Goal: Task Accomplishment & Management: Complete application form

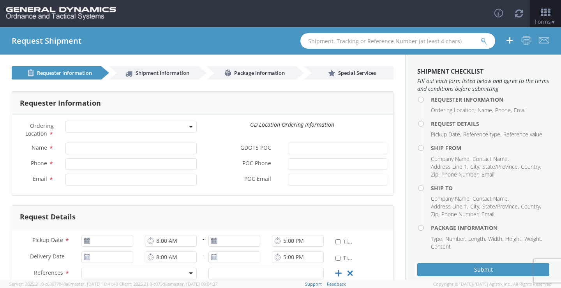
click at [189, 125] on span at bounding box center [130, 127] width 131 height 12
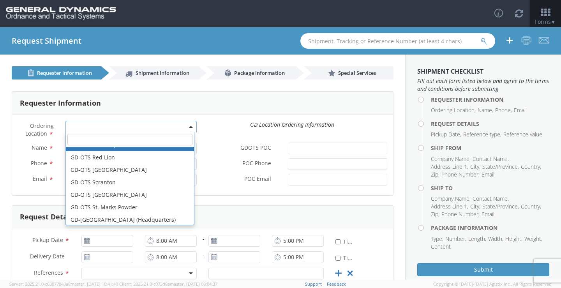
scroll to position [234, 0]
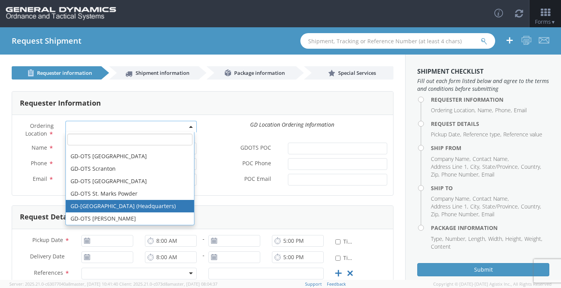
select select "307"
type input "[EMAIL_ADDRESS][DOMAIN_NAME]"
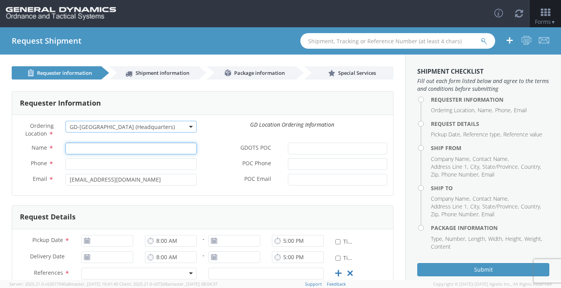
click at [160, 151] on input "Name *" at bounding box center [130, 149] width 131 height 12
type input "[PERSON_NAME]"
type input "6189939461"
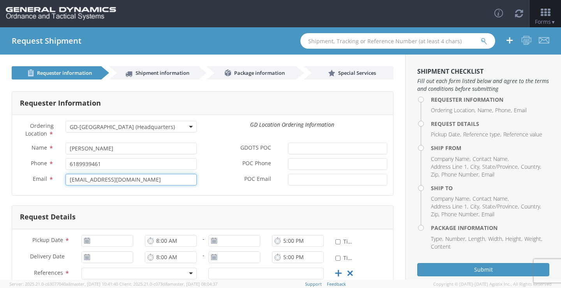
type input "[PERSON_NAME][EMAIL_ADDRESS][DOMAIN_NAME]"
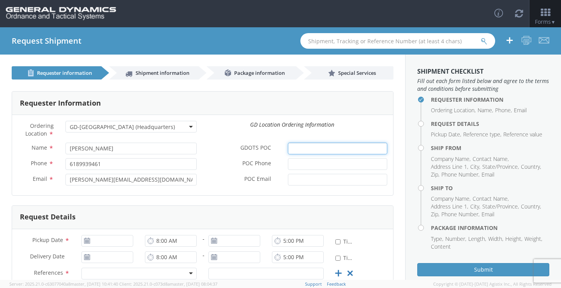
click at [319, 148] on input "GDOTS POC *" at bounding box center [337, 149] width 99 height 12
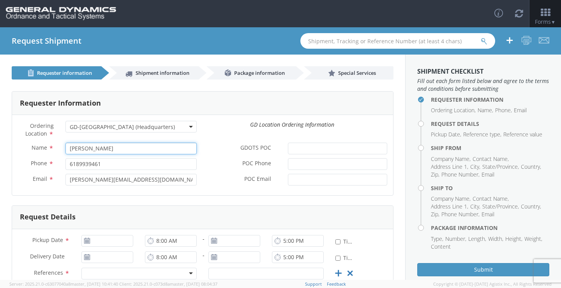
drag, startPoint x: 129, startPoint y: 147, endPoint x: 46, endPoint y: 148, distance: 83.3
click at [46, 148] on div "Name * [PERSON_NAME]" at bounding box center [107, 149] width 190 height 12
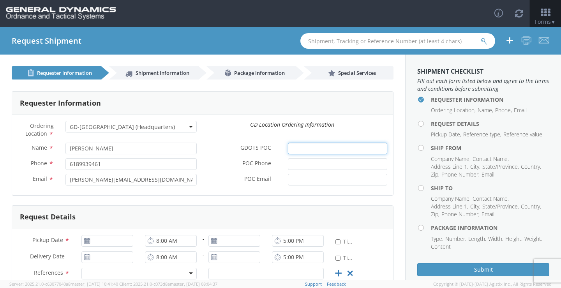
click at [320, 148] on input "GDOTS POC *" at bounding box center [337, 149] width 99 height 12
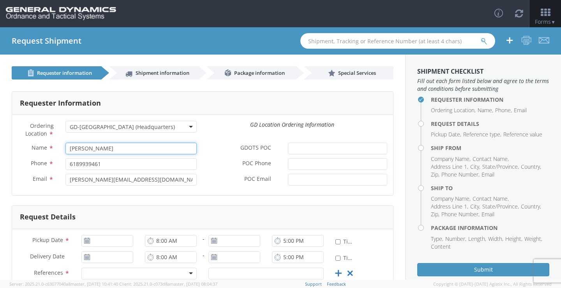
drag, startPoint x: 140, startPoint y: 144, endPoint x: 69, endPoint y: 142, distance: 71.7
click at [69, 142] on div "Ordering Location * GD-OTS Anniston (Commerce) GD-OTS [GEOGRAPHIC_DATA] [GEOGRA…" at bounding box center [202, 155] width 381 height 69
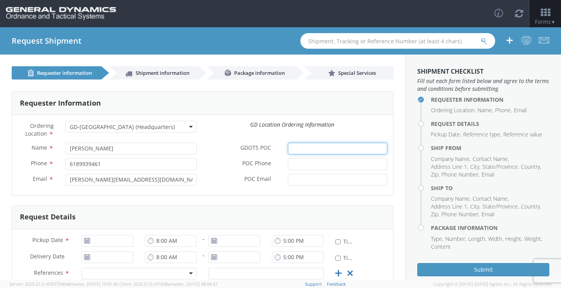
click at [336, 149] on input "GDOTS POC *" at bounding box center [337, 149] width 99 height 12
paste input "[PERSON_NAME]"
type input "[PERSON_NAME]"
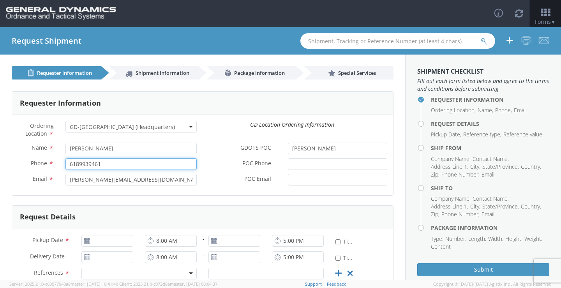
drag, startPoint x: 105, startPoint y: 166, endPoint x: 49, endPoint y: 159, distance: 56.5
click at [49, 159] on div "Phone * 6189939461" at bounding box center [107, 164] width 190 height 12
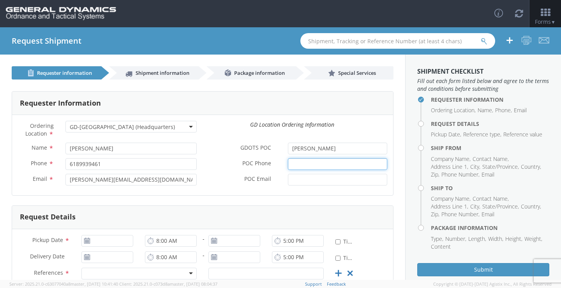
click at [352, 165] on input "POC Phone *" at bounding box center [337, 164] width 99 height 12
paste input "6189939461"
type input "6189939461"
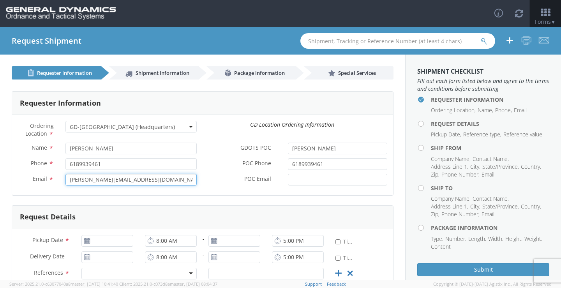
drag, startPoint x: 162, startPoint y: 177, endPoint x: -60, endPoint y: 163, distance: 222.8
click at [0, 163] on html "annexa Batch Shipping Guide Created with Sketch. calendar Created with Sketch." at bounding box center [280, 144] width 561 height 288
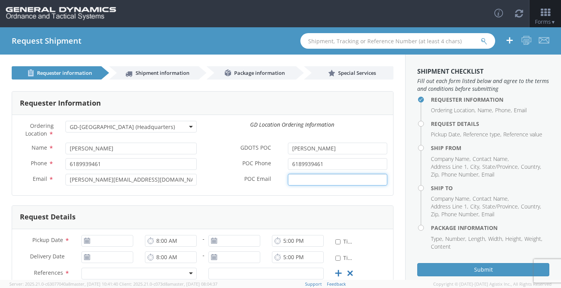
click at [307, 182] on input "POC Email *" at bounding box center [337, 180] width 99 height 12
paste input "[PERSON_NAME][EMAIL_ADDRESS][DOMAIN_NAME]"
type input "[PERSON_NAME][EMAIL_ADDRESS][DOMAIN_NAME]"
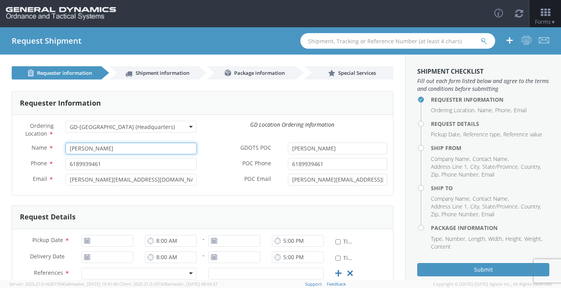
click at [161, 145] on input "[PERSON_NAME]" at bounding box center [130, 149] width 131 height 12
type input "[PERSON_NAME]"
click at [137, 162] on input "6189939461" at bounding box center [130, 164] width 131 height 12
type input "8779674743"
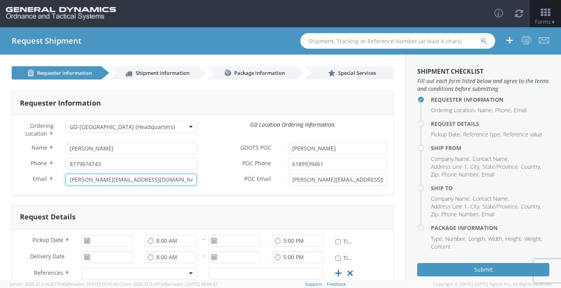
click at [146, 183] on input "[PERSON_NAME][EMAIL_ADDRESS][DOMAIN_NAME]" at bounding box center [130, 180] width 131 height 12
drag, startPoint x: 171, startPoint y: 179, endPoint x: 5, endPoint y: 175, distance: 166.0
click at [5, 175] on div "Requester Information Ordering Location * GD-OTS Anniston (Commerce) GD-OTS [GE…" at bounding box center [202, 241] width 405 height 324
type input "[EMAIL_ADDRESS][DOMAIN_NAME]"
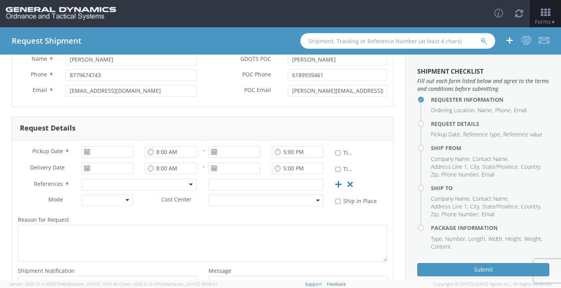
scroll to position [117, 0]
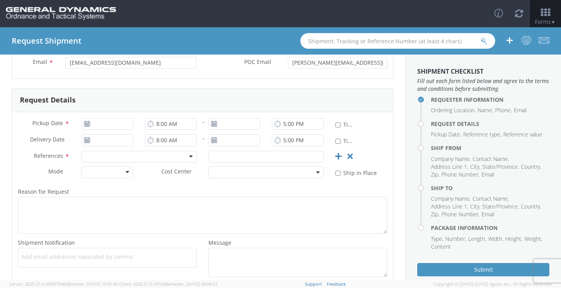
click at [84, 123] on use at bounding box center [86, 123] width 5 height 5
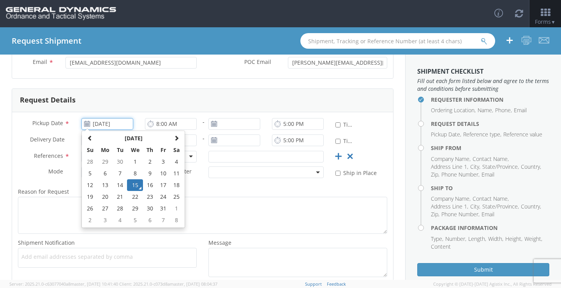
click at [97, 124] on input "[DATE]" at bounding box center [107, 124] width 52 height 12
click at [150, 185] on td "16" at bounding box center [150, 185] width 14 height 12
type input "[DATE]"
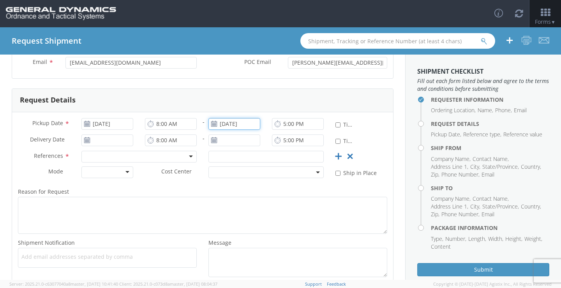
click at [241, 127] on input "[DATE]" at bounding box center [234, 124] width 52 height 12
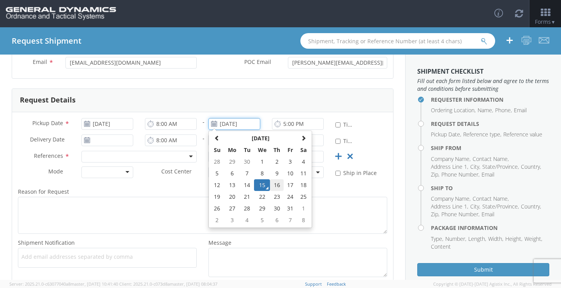
click at [276, 187] on td "16" at bounding box center [277, 185] width 14 height 12
type input "[DATE]"
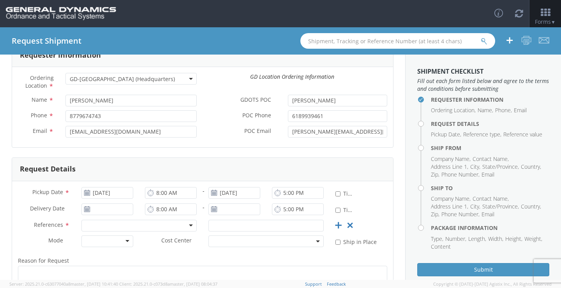
scroll to position [78, 0]
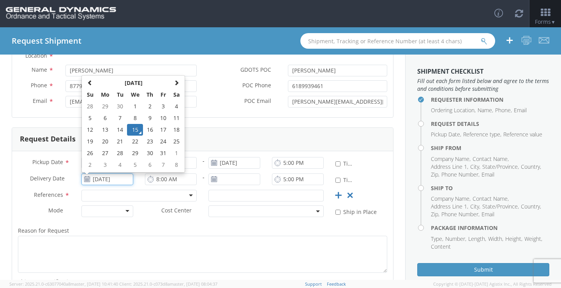
click at [104, 182] on input "[DATE]" at bounding box center [107, 179] width 52 height 12
click at [110, 143] on td "20" at bounding box center [105, 142] width 16 height 12
type input "[DATE]"
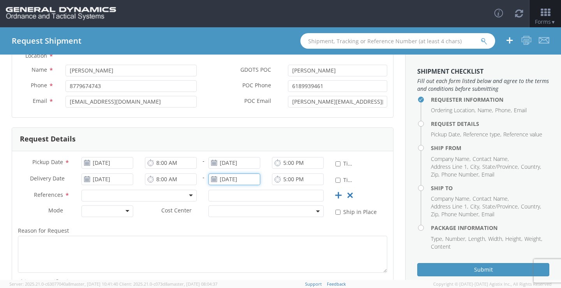
click at [246, 178] on input "[DATE]" at bounding box center [234, 179] width 52 height 12
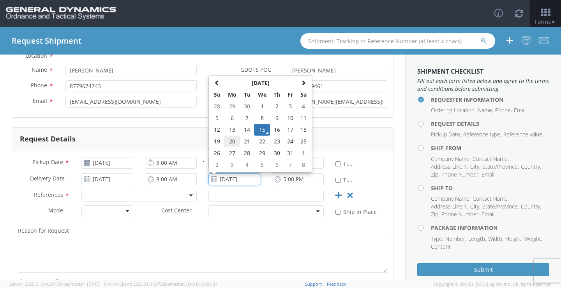
click at [235, 146] on td "20" at bounding box center [232, 142] width 16 height 12
type input "[DATE]"
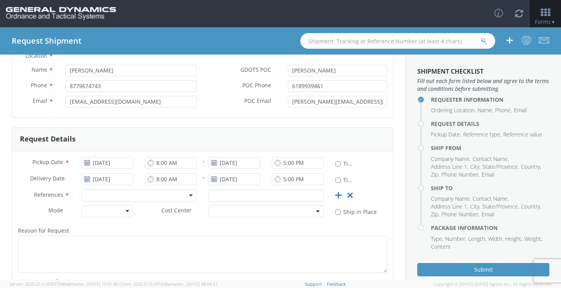
click at [87, 179] on use at bounding box center [86, 178] width 5 height 5
click at [115, 181] on input "[DATE]" at bounding box center [107, 179] width 52 height 12
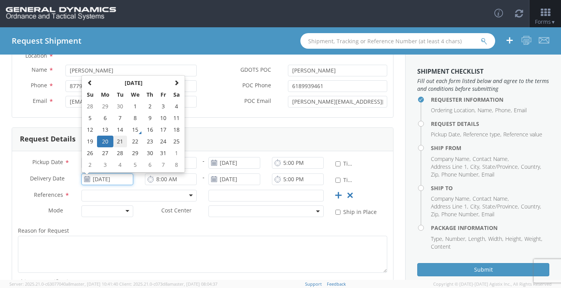
click at [118, 143] on td "21" at bounding box center [120, 142] width 14 height 12
type input "[DATE]"
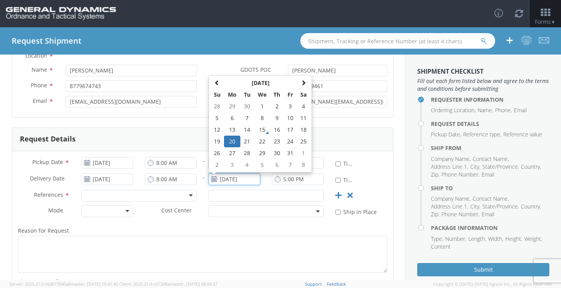
click at [243, 176] on input "[DATE]" at bounding box center [234, 179] width 52 height 12
click at [246, 144] on td "21" at bounding box center [247, 142] width 14 height 12
type input "[DATE]"
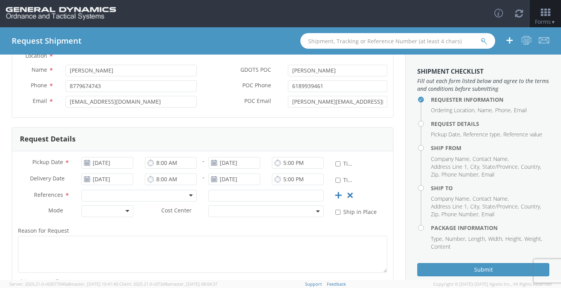
click at [188, 194] on div at bounding box center [138, 196] width 115 height 12
click at [213, 195] on input "text" at bounding box center [265, 196] width 115 height 12
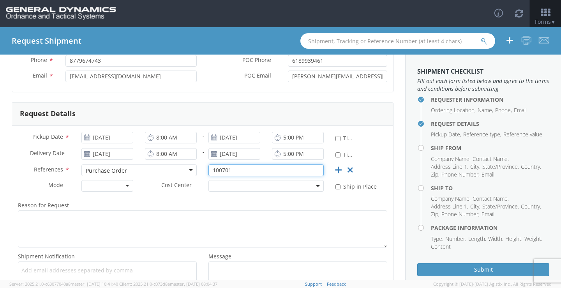
scroll to position [117, 0]
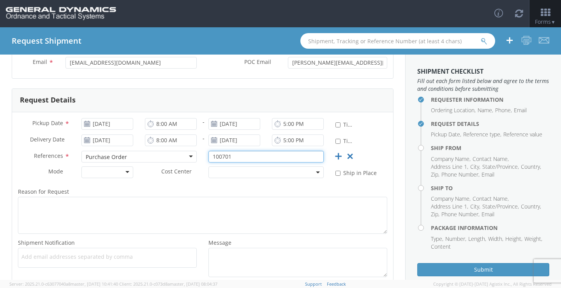
type input "100701"
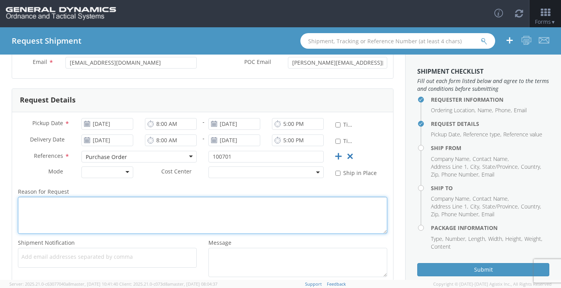
click at [213, 207] on textarea "Reason for Request *" at bounding box center [202, 215] width 369 height 37
click at [144, 206] on textarea "2 pallets of PN" at bounding box center [202, 215] width 369 height 37
paste textarea "M119A2-0001"
click at [171, 215] on textarea "2 pallets of PN M119A2-0001," at bounding box center [202, 215] width 369 height 37
paste textarea "PALLET PLACARD"
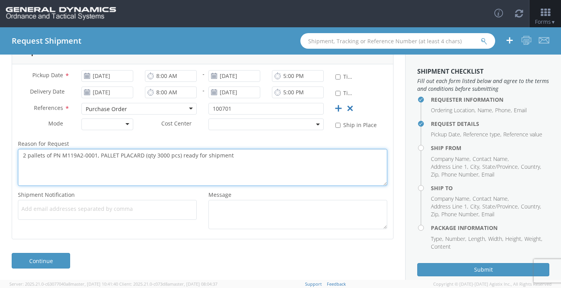
scroll to position [165, 0]
type textarea "2 pallets of PN M119A2-0001, PALLET PLACARD (qty 3000 pcs) ready for shipment"
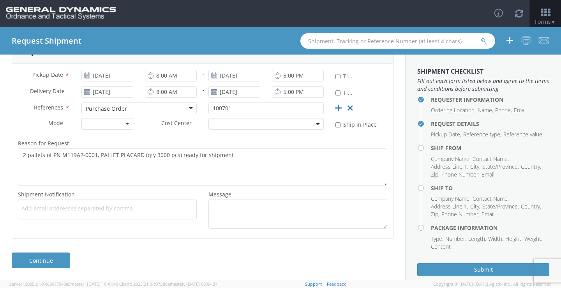
click at [186, 210] on span "Add email addresses separated by comma" at bounding box center [107, 208] width 172 height 8
type input "d"
click at [62, 259] on link "Continue" at bounding box center [41, 260] width 58 height 16
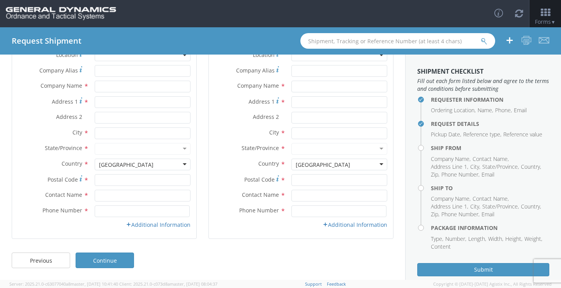
scroll to position [0, 0]
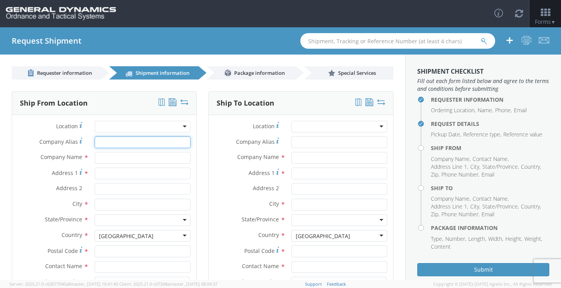
click at [149, 139] on input "Company Alias *" at bounding box center [143, 142] width 96 height 12
type input "Willington Nameplate"
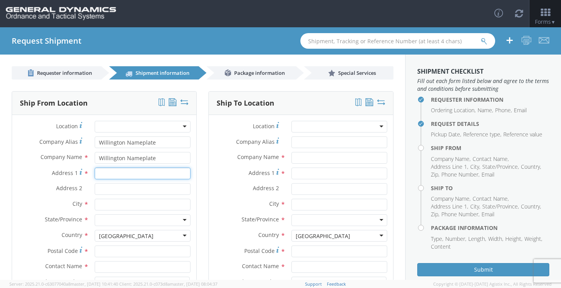
type input "[STREET_ADDRESS]"
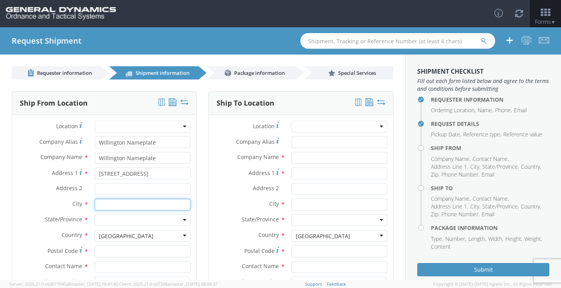
type input "[PERSON_NAME][GEOGRAPHIC_DATA]"
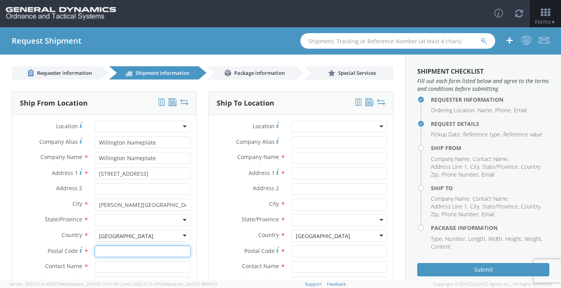
type input "06076"
type input "[PERSON_NAME]"
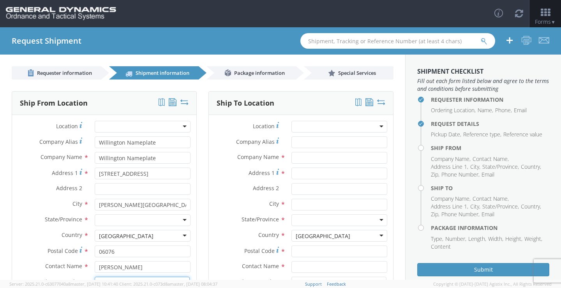
type input "8779674743"
click at [146, 215] on div at bounding box center [143, 220] width 96 height 12
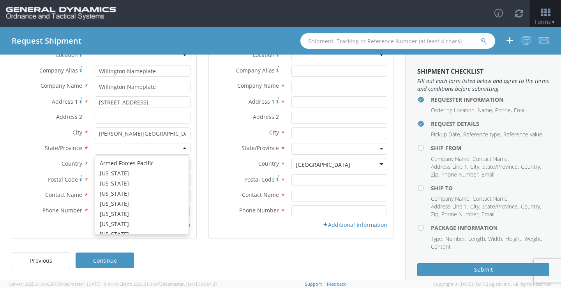
scroll to position [78, 0]
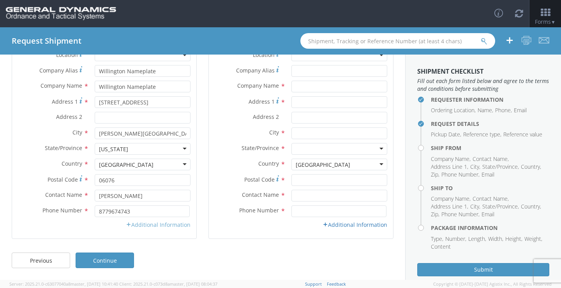
click at [150, 228] on link "Additional Information" at bounding box center [158, 224] width 65 height 7
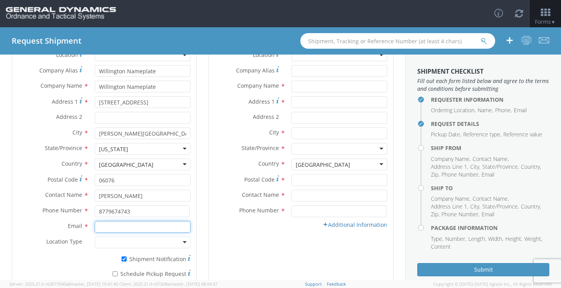
click at [150, 228] on input "Email *" at bounding box center [143, 227] width 96 height 12
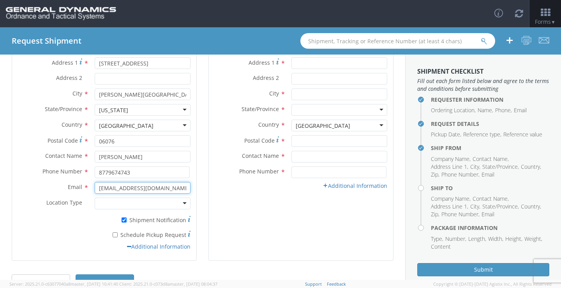
type input "[EMAIL_ADDRESS][DOMAIN_NAME]"
click at [115, 236] on input "* Schedule Pickup Request" at bounding box center [115, 234] width 5 height 5
checkbox input "true"
click at [128, 244] on icon at bounding box center [129, 246] width 4 height 5
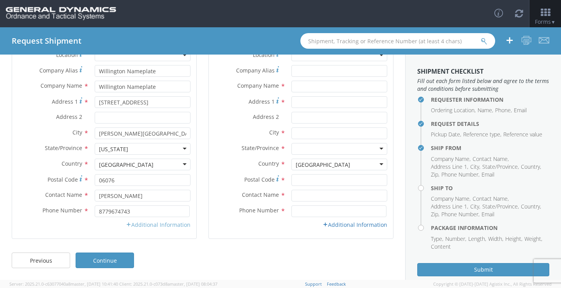
click at [130, 226] on link "Additional Information" at bounding box center [158, 224] width 65 height 7
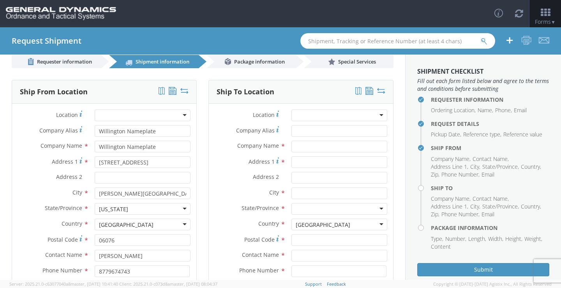
scroll to position [0, 0]
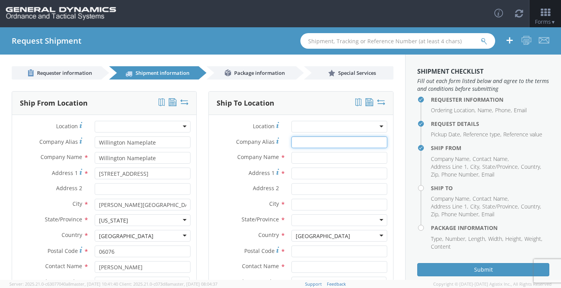
click at [313, 145] on input "Company Alias *" at bounding box center [339, 142] width 96 height 12
type input "GD-OTS Marion IL"
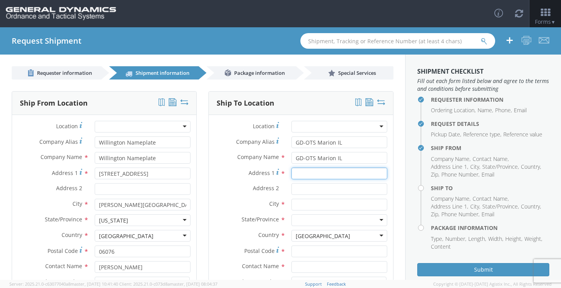
type input "[STREET_ADDRESS][PERSON_NAME]"
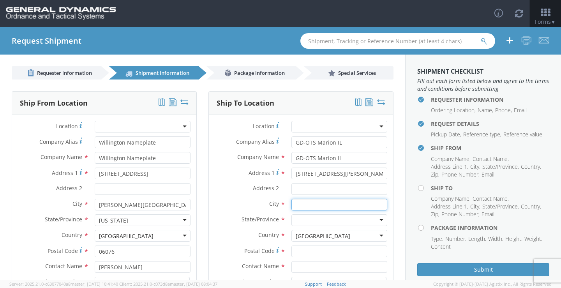
type input "[PERSON_NAME]"
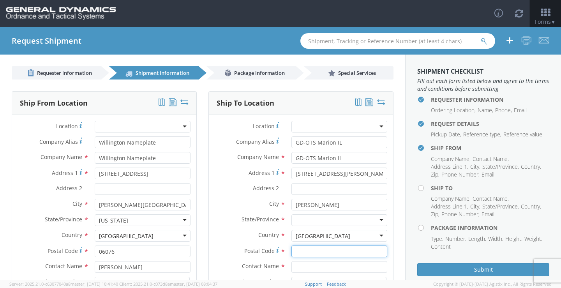
type input "62959"
type input "[PERSON_NAME]"
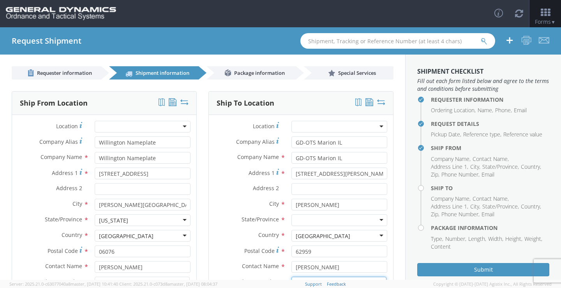
type input "6189939461"
click at [354, 218] on div at bounding box center [339, 220] width 96 height 12
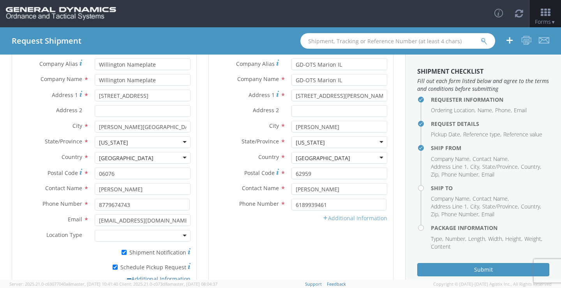
click at [322, 218] on icon at bounding box center [324, 217] width 5 height 5
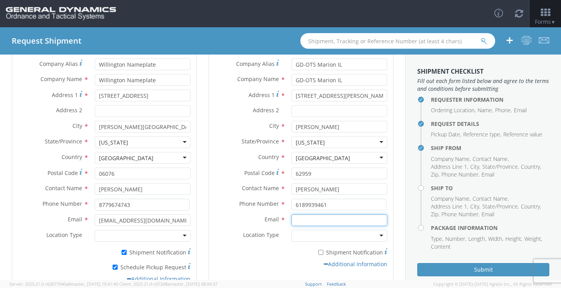
click at [321, 222] on input "Email *" at bounding box center [339, 220] width 96 height 12
type input "[PERSON_NAME][EMAIL_ADDRESS][DOMAIN_NAME]"
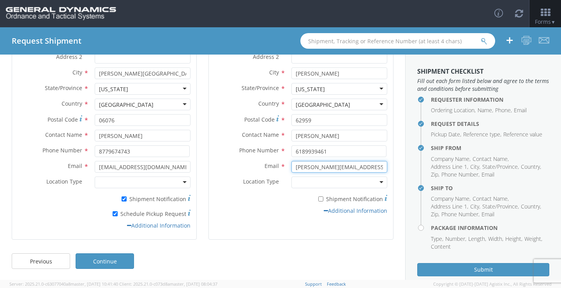
scroll to position [132, 0]
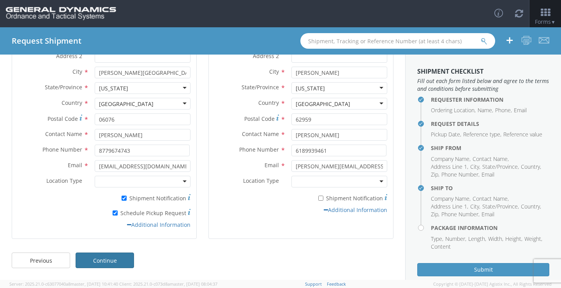
click at [117, 258] on link "Continue" at bounding box center [105, 260] width 58 height 16
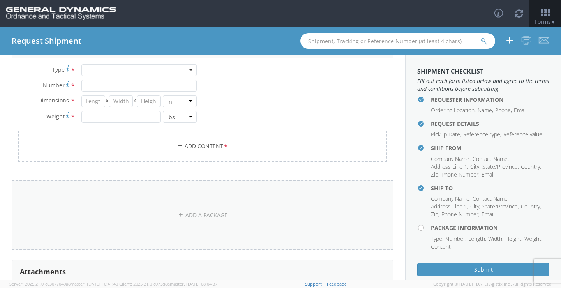
scroll to position [0, 0]
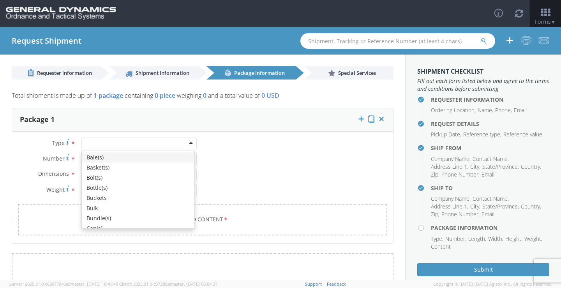
click at [183, 141] on div at bounding box center [138, 143] width 115 height 12
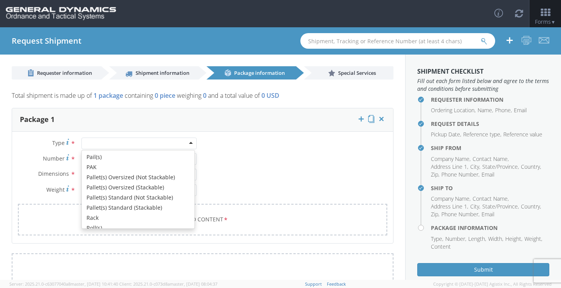
scroll to position [234, 0]
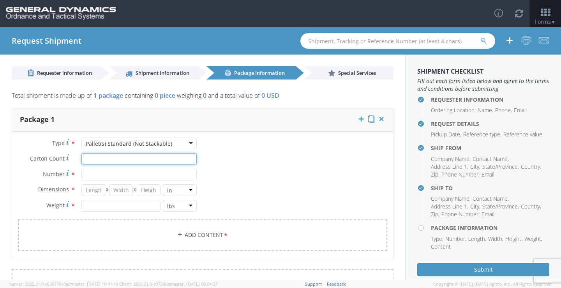
click at [132, 155] on input "Carton Count *" at bounding box center [138, 159] width 115 height 12
click at [129, 167] on div "Type * Pallet(s) Standard (Not Stackable) Pallet(s) Standard (Not Stackable) Ba…" at bounding box center [107, 178] width 190 height 82
click at [129, 171] on input "Number *" at bounding box center [138, 175] width 115 height 12
type input "1"
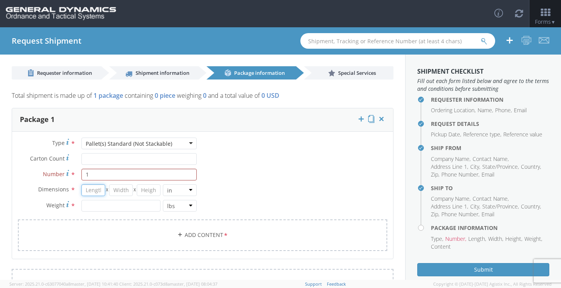
click at [95, 191] on input "number" at bounding box center [93, 190] width 24 height 12
type input "48"
type input "42"
type input "46"
click at [92, 209] on input "number" at bounding box center [120, 206] width 79 height 12
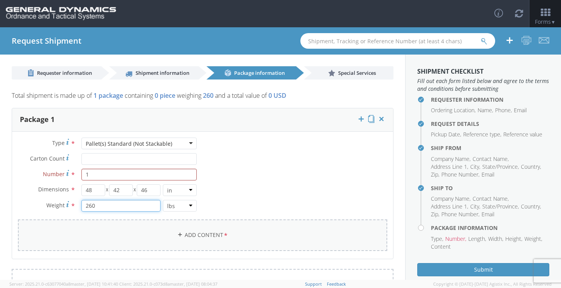
type input "260"
click at [187, 237] on link "Add Content *" at bounding box center [202, 235] width 369 height 32
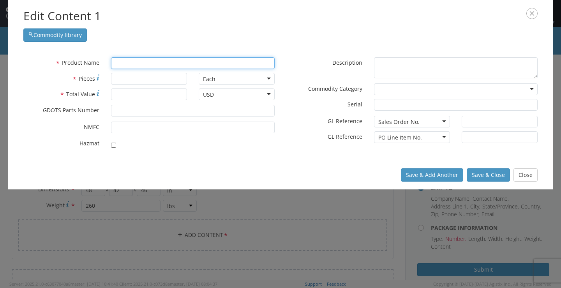
click at [151, 59] on input "text" at bounding box center [193, 63] width 164 height 12
type input "P"
type input "PALLET METAL MK3 MOD O (40X48)"
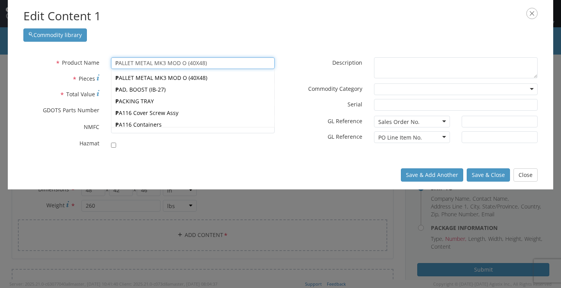
type input "Pa"
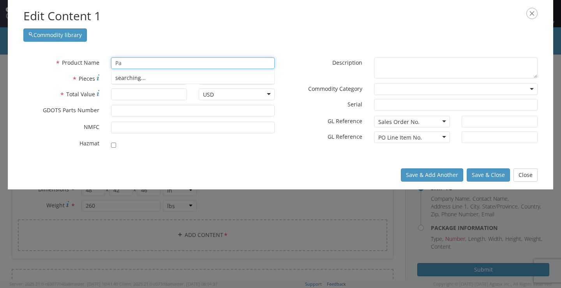
type input "PaLLET METAL MK3 MOD O (40X48)"
type input "Pall"
type input "PallET METAL MK3 MOD O (40X48)"
type input "Pallet"
type input "Pallet METAL MK3 MOD O (40X48)"
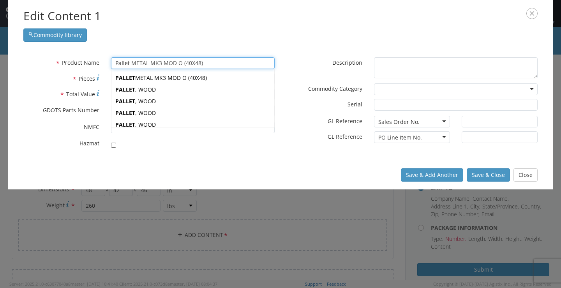
type input "Pallet"
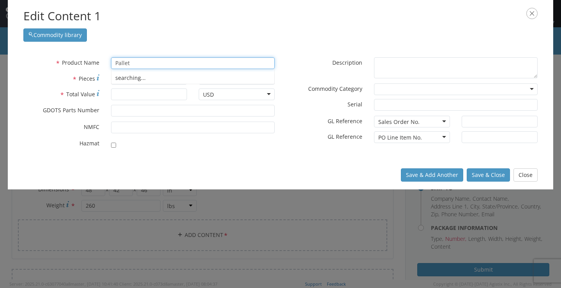
type input "Pallet METAL MK3 MOD O (40X48)"
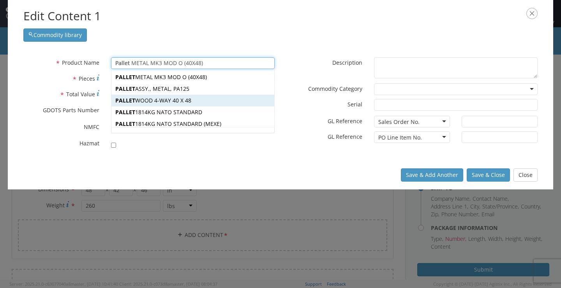
scroll to position [0, 0]
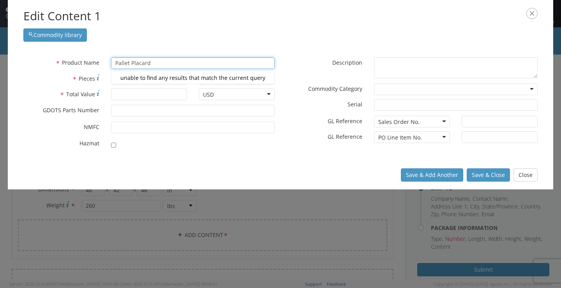
type input "Pallet Placard"
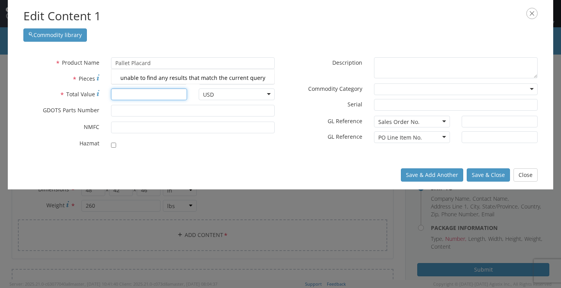
click at [174, 99] on input "* Total Value" at bounding box center [149, 94] width 76 height 12
click at [150, 79] on input "* Pieces" at bounding box center [149, 79] width 76 height 12
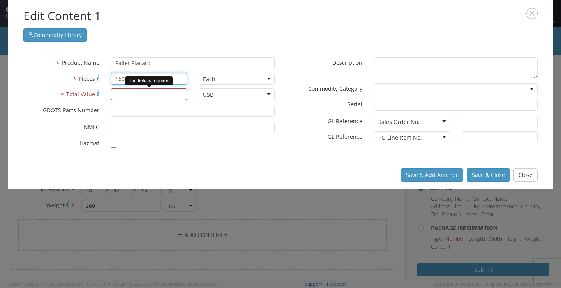
type input "1500"
click at [152, 97] on input "* Total Value" at bounding box center [149, 94] width 76 height 12
type input "11550"
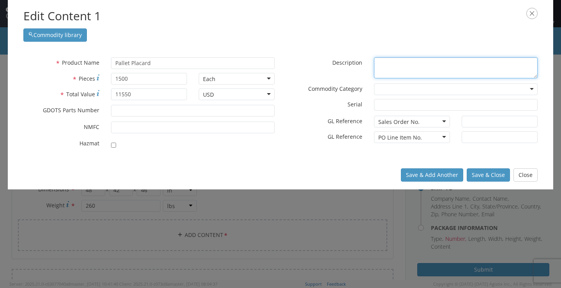
click at [388, 67] on textarea "* Description" at bounding box center [456, 67] width 164 height 21
click at [425, 68] on textarea "P/N" at bounding box center [456, 67] width 164 height 21
paste textarea "M119A2-0001"
click at [395, 76] on textarea "P/N M119A2-0001" at bounding box center [456, 67] width 164 height 21
click at [380, 72] on textarea "P/N M119A2-0001" at bounding box center [456, 67] width 164 height 21
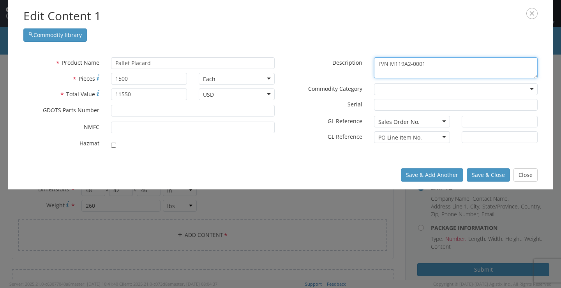
click at [432, 65] on textarea "P/N M119A2-0001" at bounding box center [456, 67] width 164 height 21
paste textarea "PART DESCRIPTION"
click at [446, 74] on textarea "P/N M119A2-0001 PART DESCRIPTION" at bounding box center [456, 67] width 164 height 21
paste textarea "PALLET PLACARD"
click at [428, 72] on textarea "P/N M119A2-0001 PART DESCRIPTION PALLET PLACARD" at bounding box center [456, 67] width 164 height 21
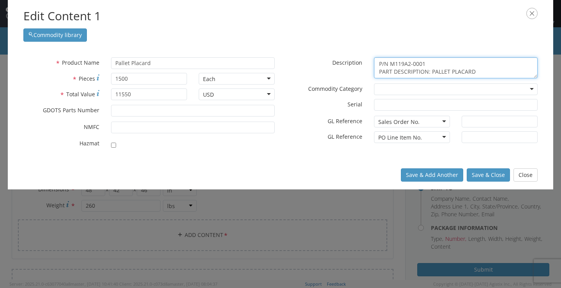
click at [388, 62] on textarea "P/N M119A2-0001 PART DESCRIPTION: PALLET PLACARD" at bounding box center [456, 67] width 164 height 21
type textarea "P/N: M119A2-0001 PART DESCRIPTION: PALLET PLACARD"
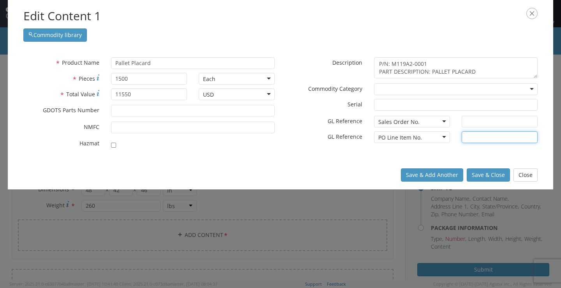
click at [476, 132] on input "text" at bounding box center [500, 137] width 76 height 12
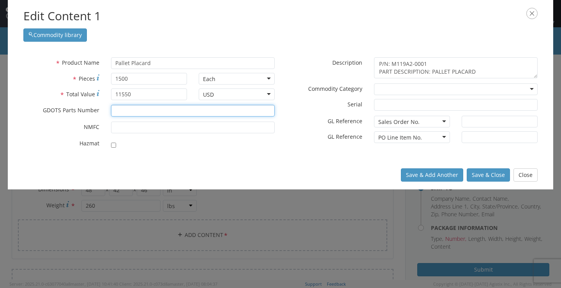
click at [147, 113] on input "* GDOTS Parts Number" at bounding box center [193, 111] width 164 height 12
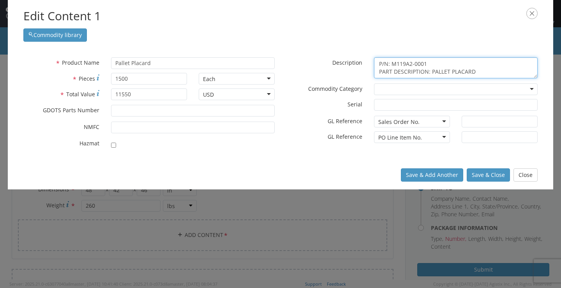
drag, startPoint x: 426, startPoint y: 63, endPoint x: 393, endPoint y: 64, distance: 33.1
click at [393, 64] on textarea "P/N: M119A2-0001 PART DESCRIPTION: PALLET PLACARD" at bounding box center [456, 67] width 164 height 21
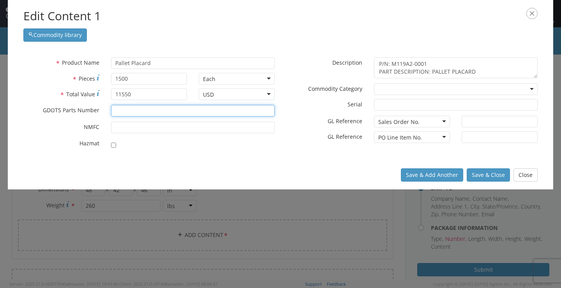
click at [155, 112] on input "* GDOTS Parts Number" at bounding box center [193, 111] width 164 height 12
paste input "M119A2-0001"
type input "M119A2-0001"
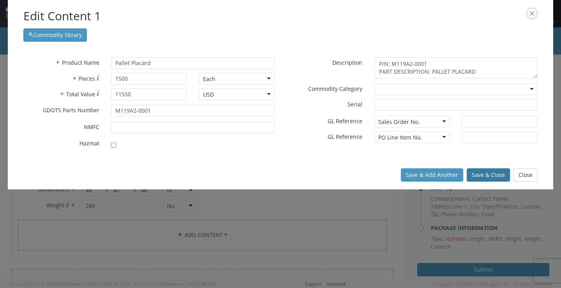
click at [493, 176] on button "Save & Close" at bounding box center [488, 174] width 43 height 13
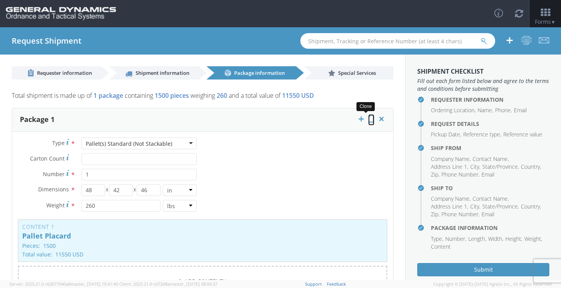
click at [368, 117] on icon at bounding box center [371, 119] width 6 height 8
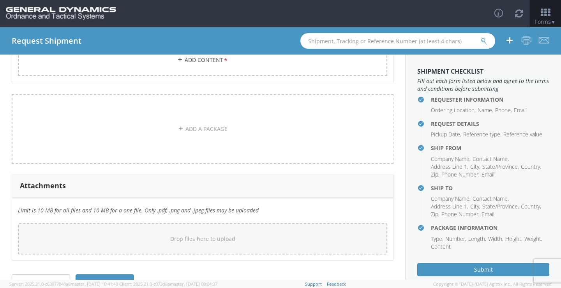
scroll to position [450, 0]
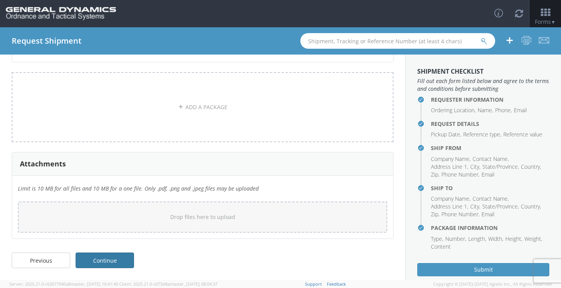
click at [120, 256] on link "Continue" at bounding box center [105, 260] width 58 height 16
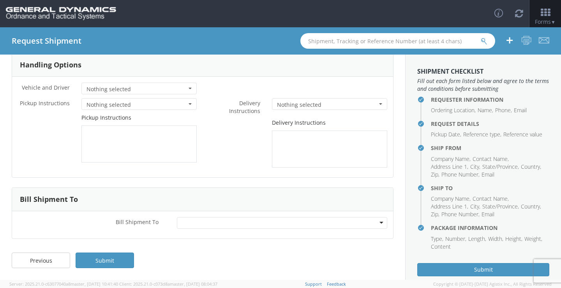
scroll to position [38, 0]
click at [187, 91] on button "Nothing selected" at bounding box center [138, 89] width 115 height 12
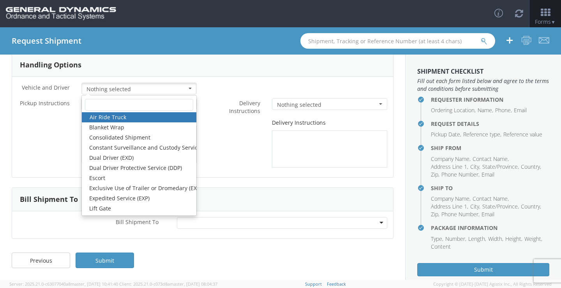
click at [187, 91] on button "Nothing selected" at bounding box center [138, 89] width 115 height 12
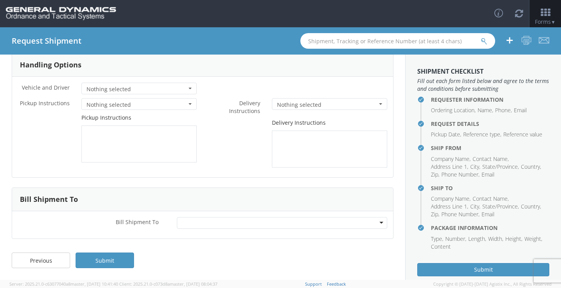
click at [374, 220] on div at bounding box center [282, 223] width 211 height 12
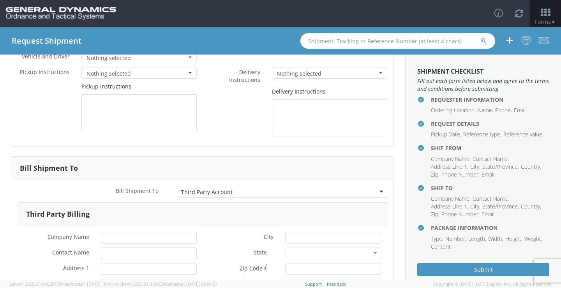
scroll to position [116, 0]
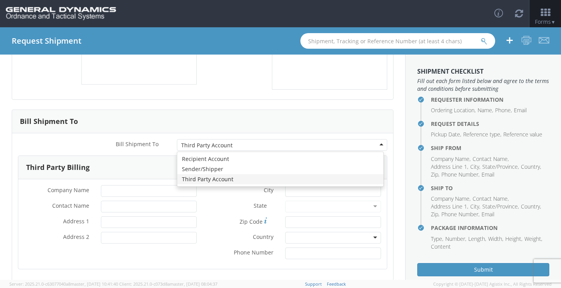
click at [373, 143] on div "Third Party Account" at bounding box center [282, 145] width 211 height 12
type input "GD-OTS Marion IL"
type input "[PERSON_NAME]"
type input "[STREET_ADDRESS][PERSON_NAME]"
type input "[PERSON_NAME]"
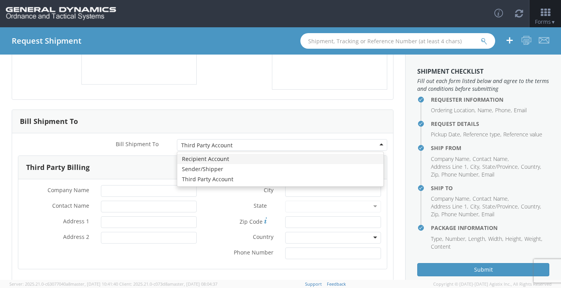
type input "62959"
type input "6189939461"
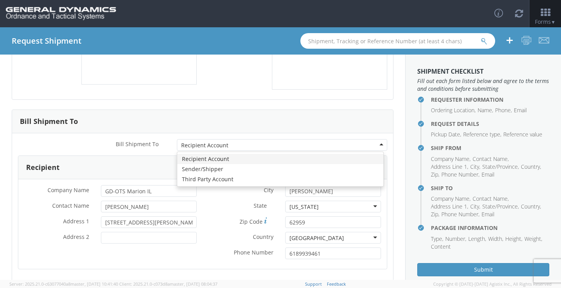
click at [373, 147] on div "Recipient Account" at bounding box center [282, 145] width 211 height 12
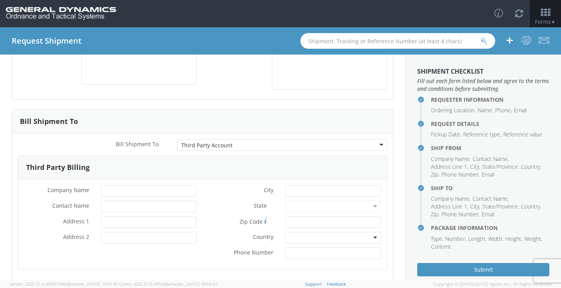
click at [376, 146] on div "Third Party Account" at bounding box center [282, 145] width 211 height 12
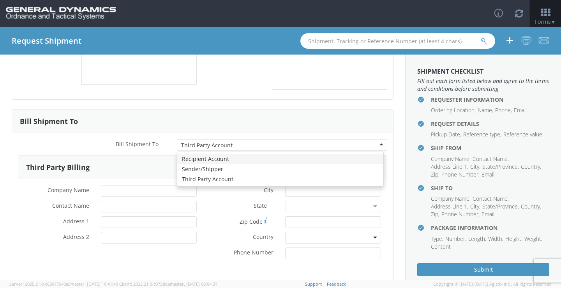
type input "GD-OTS Marion IL"
type input "[PERSON_NAME]"
type input "[STREET_ADDRESS][PERSON_NAME]"
type input "[PERSON_NAME]"
type input "62959"
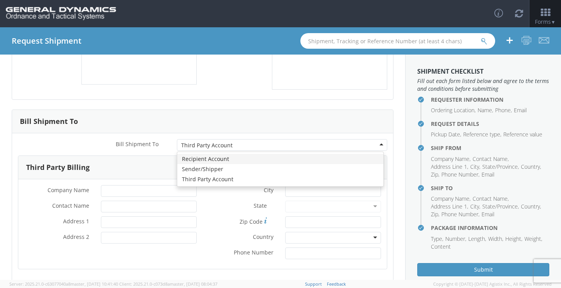
type input "6189939461"
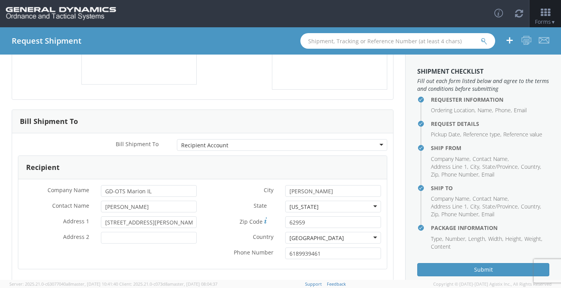
scroll to position [162, 0]
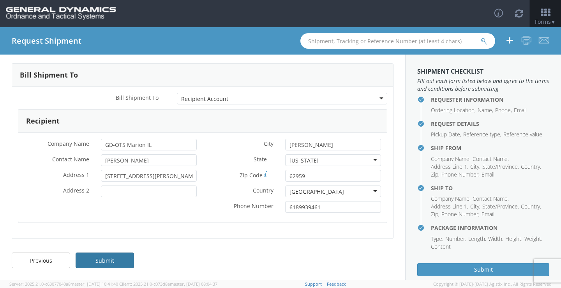
click at [100, 259] on link "Submit" at bounding box center [105, 260] width 58 height 16
